Goal: Information Seeking & Learning: Learn about a topic

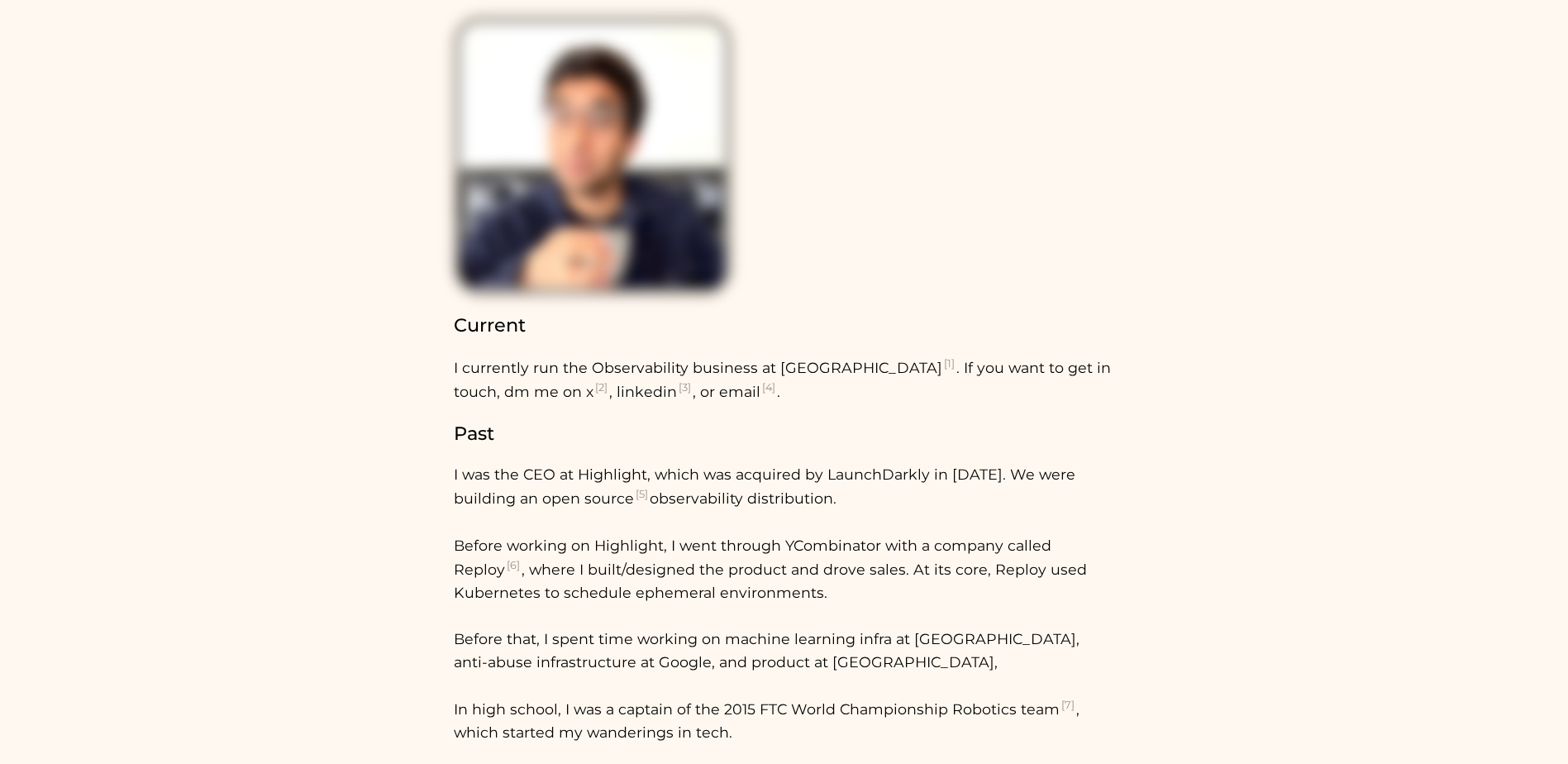
scroll to position [83, 0]
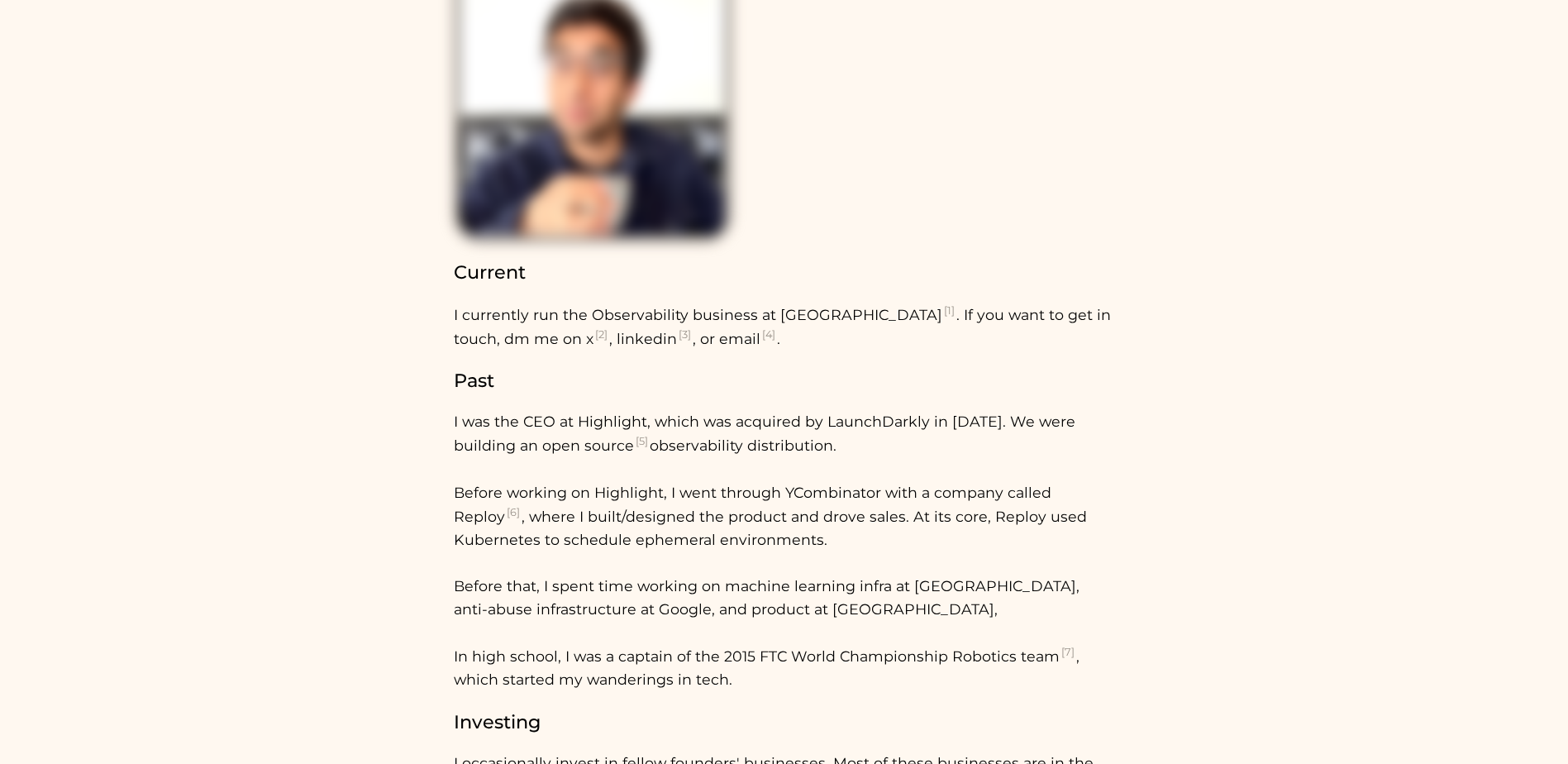
click at [650, 442] on sup "[5]" at bounding box center [642, 441] width 16 height 13
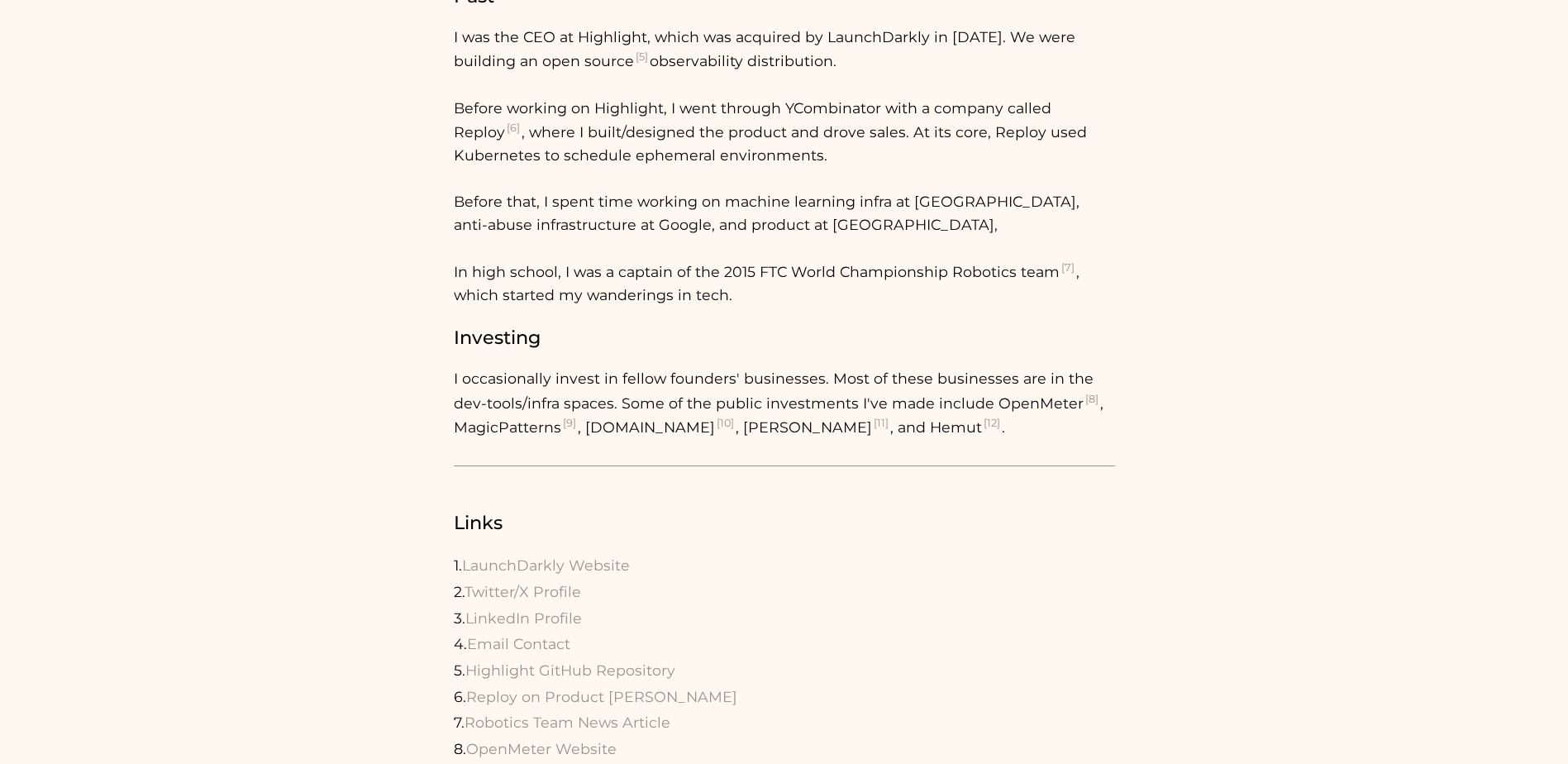
scroll to position [461, 0]
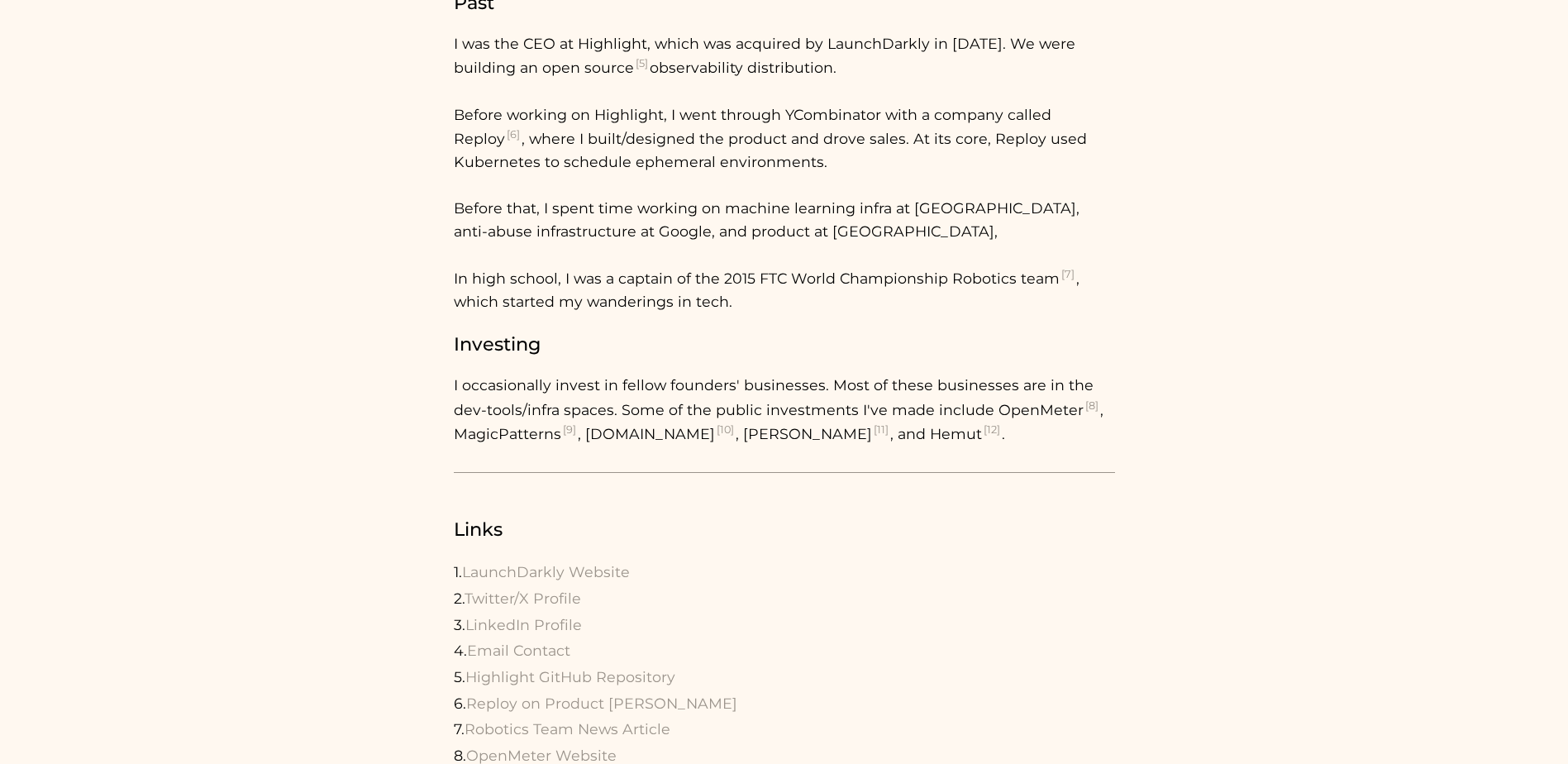
click at [710, 435] on p "I occasionally invest in fellow founders' businesses. Most of these businesses …" at bounding box center [784, 409] width 662 height 71
click at [810, 436] on p "I occasionally invest in fellow founders' businesses. Most of these businesses …" at bounding box center [784, 409] width 662 height 71
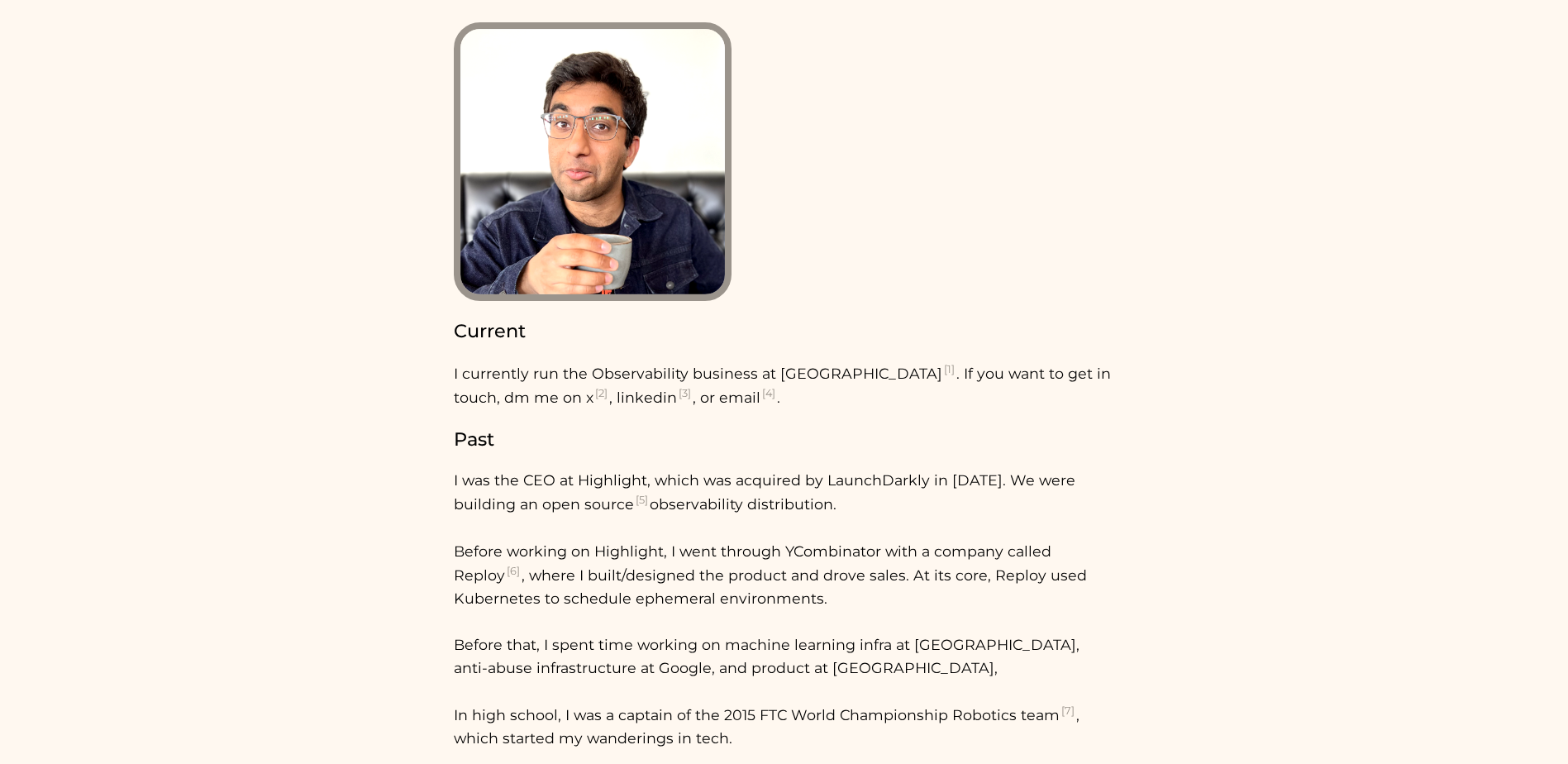
scroll to position [0, 0]
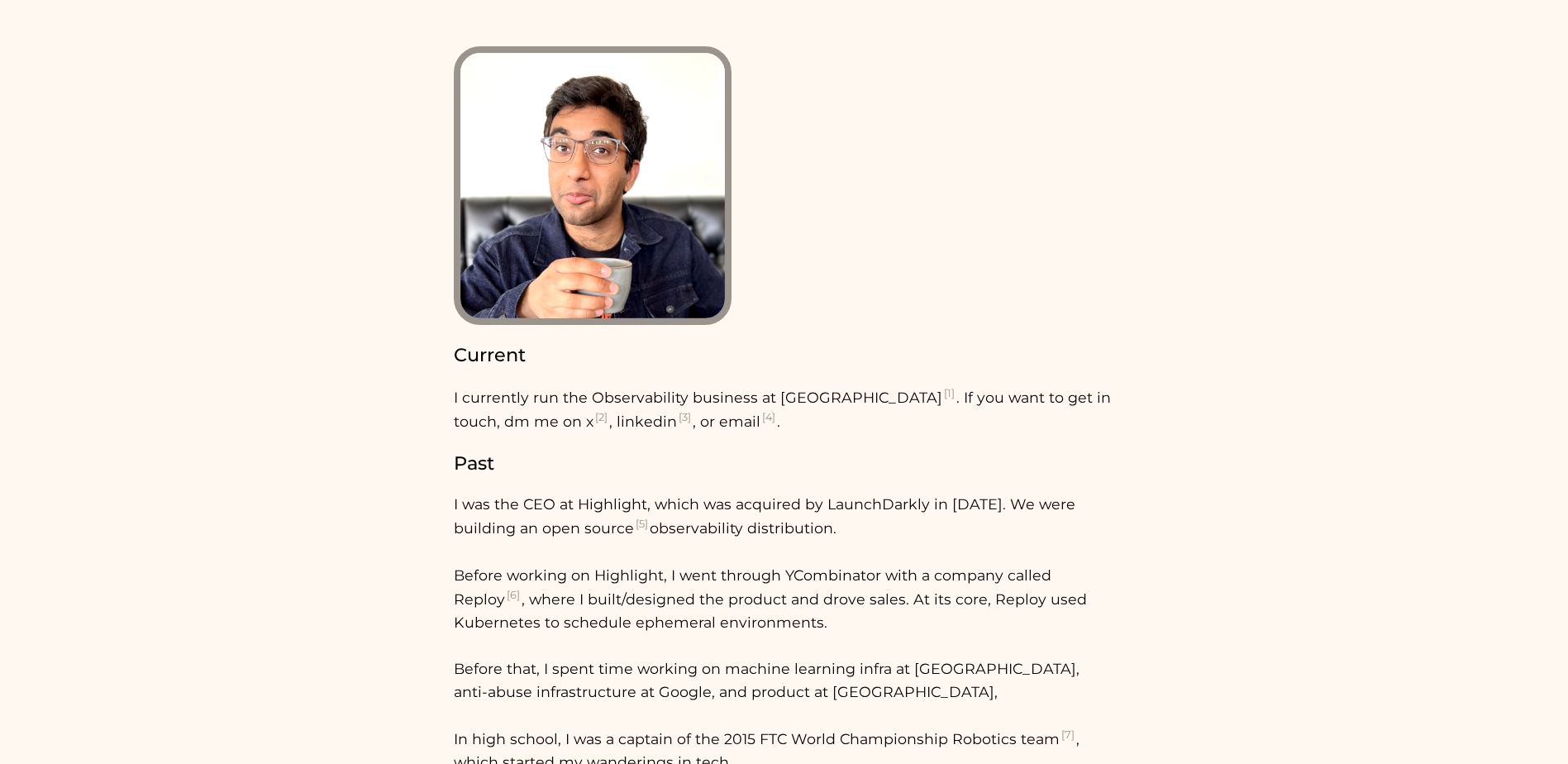
click at [677, 420] on sup "[3]" at bounding box center [685, 417] width 16 height 13
click at [610, 507] on p "I was the CEO at Highlight, which was acquired by LaunchDarkly in [DATE]. We we…" at bounding box center [784, 633] width 662 height 281
click at [631, 502] on p "I was the CEO at Highlight, which was acquired by LaunchDarkly in [DATE]. We we…" at bounding box center [784, 633] width 662 height 281
drag, startPoint x: 573, startPoint y: 504, endPoint x: 925, endPoint y: 503, distance: 352.0
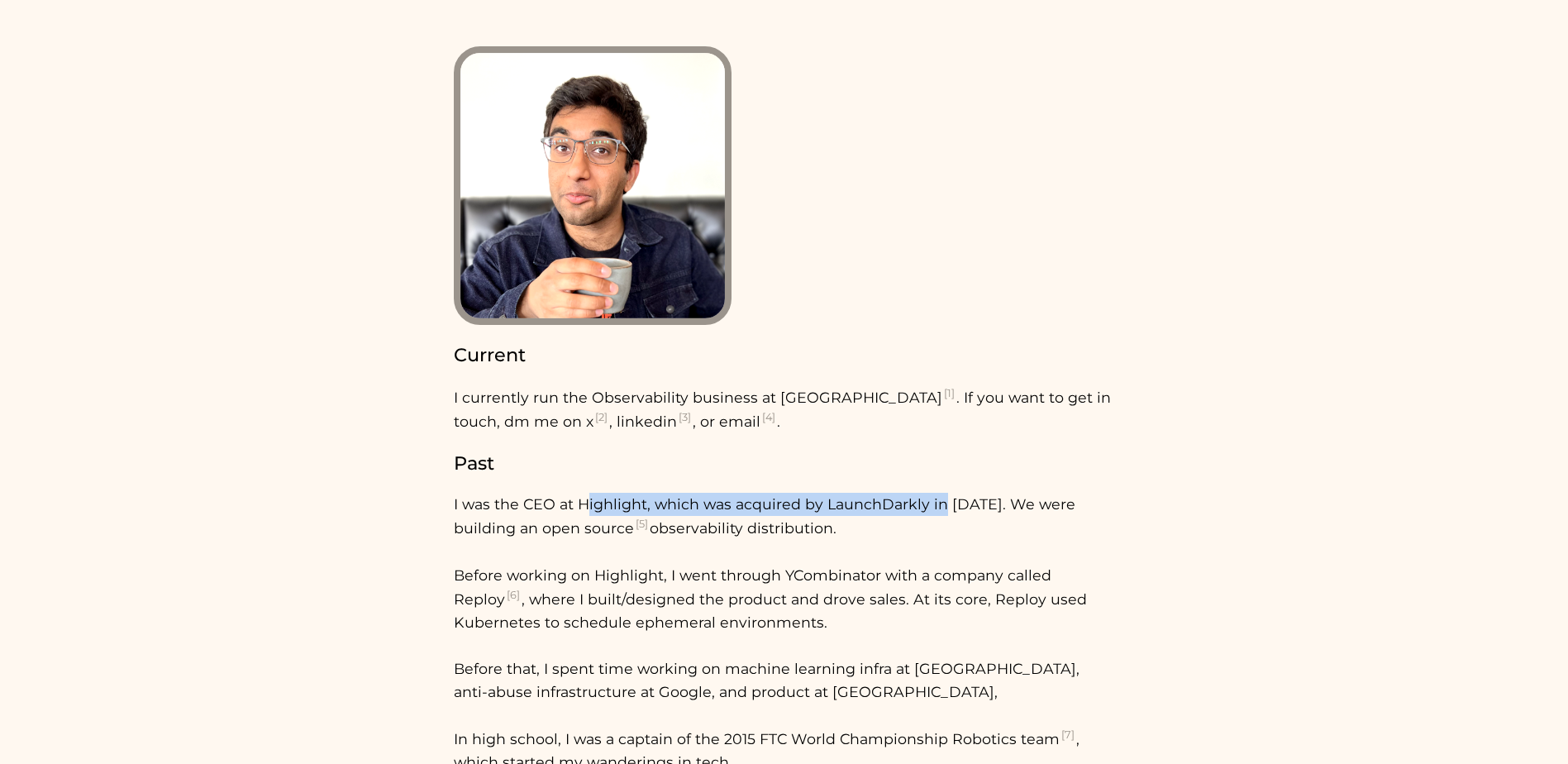
click at [925, 503] on p "I was the CEO at Highlight, which was acquired by LaunchDarkly in [DATE]. We we…" at bounding box center [784, 633] width 662 height 281
drag, startPoint x: 925, startPoint y: 503, endPoint x: 903, endPoint y: 501, distance: 22.1
